Goal: Transaction & Acquisition: Purchase product/service

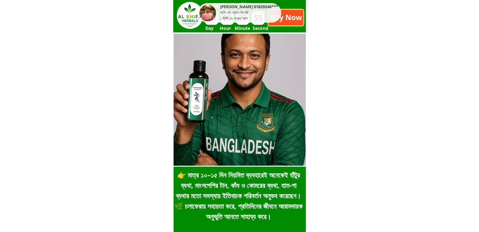
click at [298, 17] on p "Buy Now" at bounding box center [285, 18] width 35 height 16
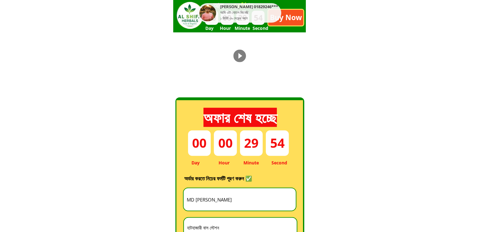
scroll to position [1755, 0]
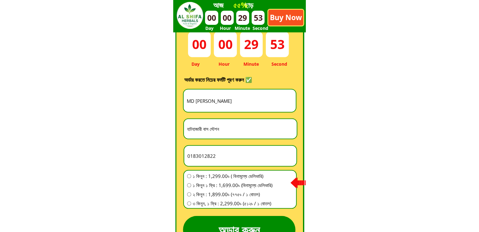
click at [240, 103] on input "MD [PERSON_NAME]" at bounding box center [239, 101] width 109 height 22
click at [214, 160] on input "0183012822" at bounding box center [240, 156] width 109 height 20
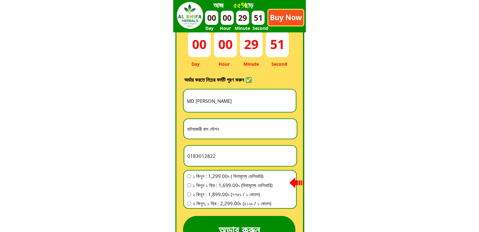
click at [214, 160] on input "0183012822" at bounding box center [240, 156] width 109 height 20
paste input "768473917"
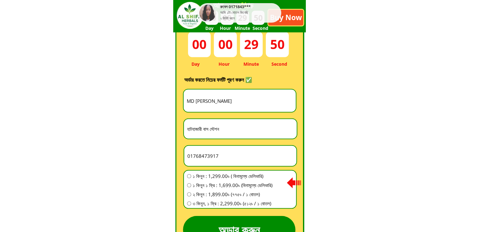
type input "01768473917"
click at [226, 131] on input "হাটহাজারী বাস স্টেশন" at bounding box center [240, 129] width 110 height 20
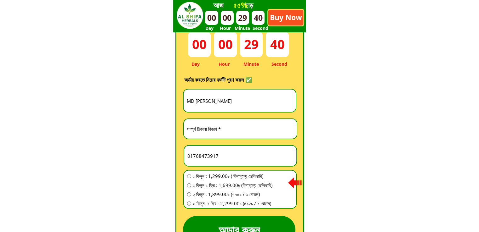
paste input "603baro moghbazar.[GEOGRAPHIC_DATA]. [GEOGRAPHIC_DATA]"
type input "603baro moghbazar.[GEOGRAPHIC_DATA]. [GEOGRAPHIC_DATA]"
click at [213, 100] on input "MD [PERSON_NAME]" at bounding box center [239, 101] width 109 height 22
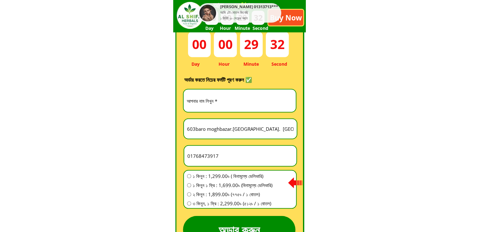
paste input "Md [PERSON_NAME]"
type input "Md [PERSON_NAME]"
click at [208, 175] on span "১ কিনুন : 1,299.00৳ ( বিনামূল্যে ডেলিভারি)" at bounding box center [233, 177] width 80 height 8
radio input "true"
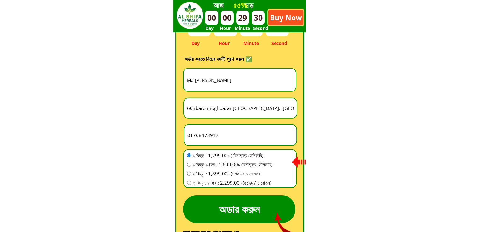
scroll to position [1786, 0]
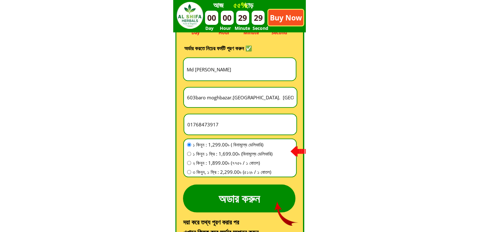
click at [257, 197] on p "অডার করুন" at bounding box center [239, 199] width 112 height 28
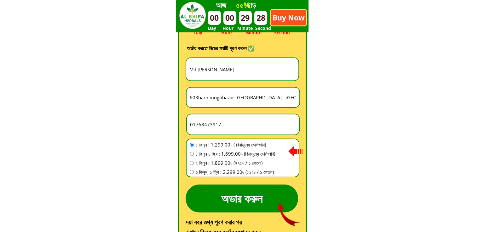
scroll to position [0, 0]
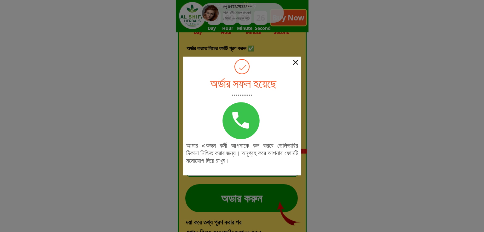
click at [296, 64] on div at bounding box center [295, 62] width 5 height 5
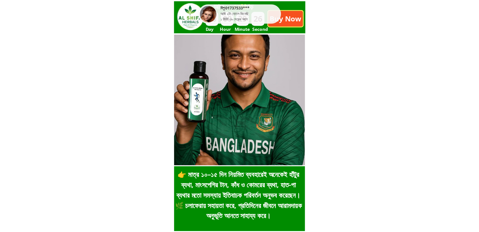
scroll to position [1786, 0]
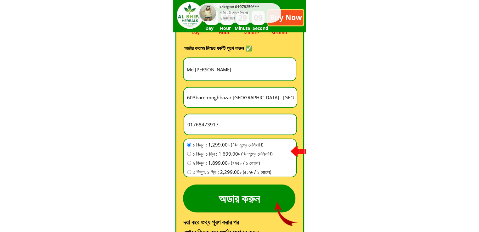
click at [249, 72] on input "Md [PERSON_NAME]" at bounding box center [239, 69] width 109 height 22
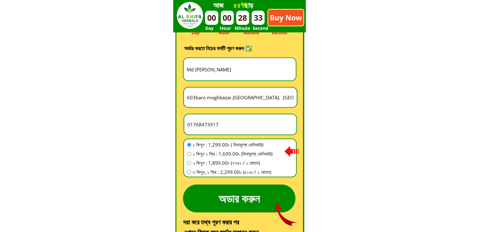
click at [230, 66] on input "Md [PERSON_NAME]" at bounding box center [239, 69] width 109 height 22
paste input "Md [PERSON_NAME]"
type input "Md [PERSON_NAME]"
click at [223, 69] on input "Md [PERSON_NAME]" at bounding box center [239, 69] width 109 height 22
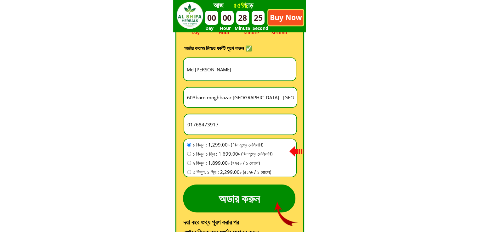
click at [223, 69] on input "Md [PERSON_NAME]" at bounding box center [239, 69] width 109 height 22
